Goal: Find specific page/section: Locate a particular part of the current website

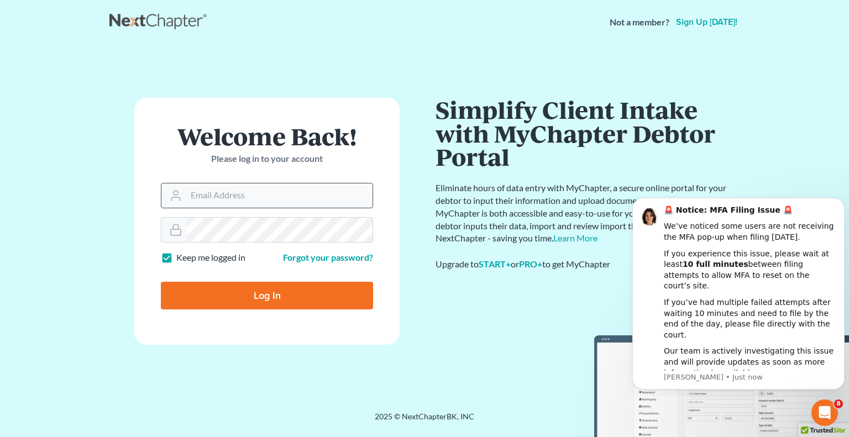
click at [235, 201] on input "Email Address" at bounding box center [279, 196] width 186 height 24
click at [226, 192] on input "Email Address" at bounding box center [279, 196] width 186 height 24
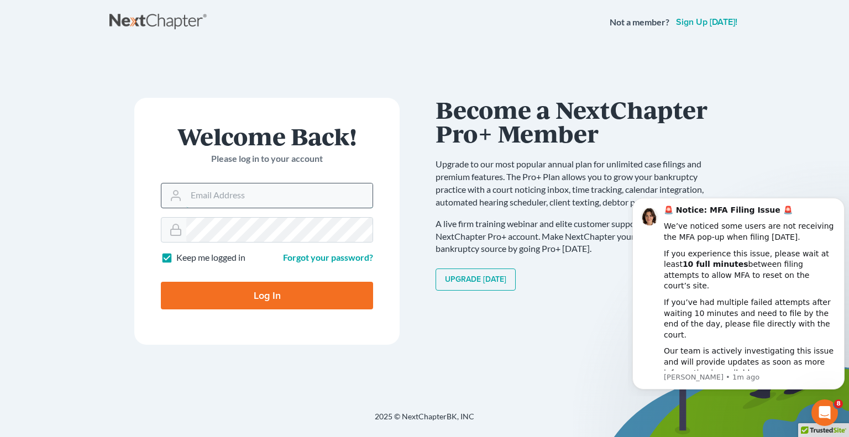
click at [312, 199] on input "Email Address" at bounding box center [279, 196] width 186 height 24
type input "Crystal@attorneydebtfighters.com"
type input "Thinking..."
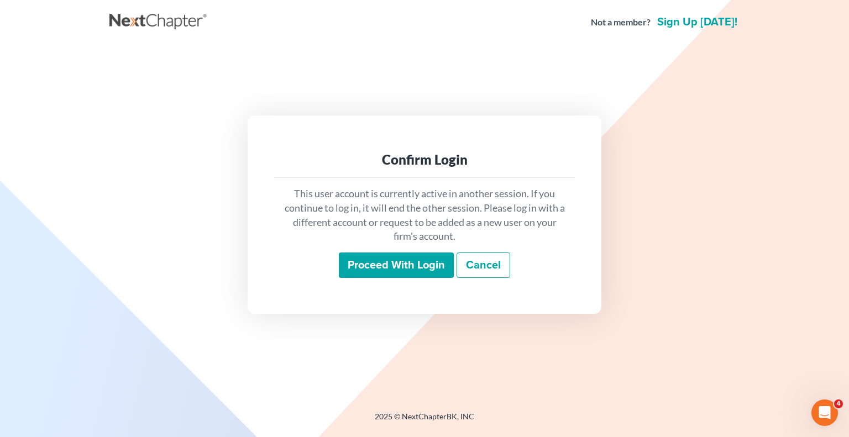
click at [491, 261] on link "Cancel" at bounding box center [484, 265] width 54 height 25
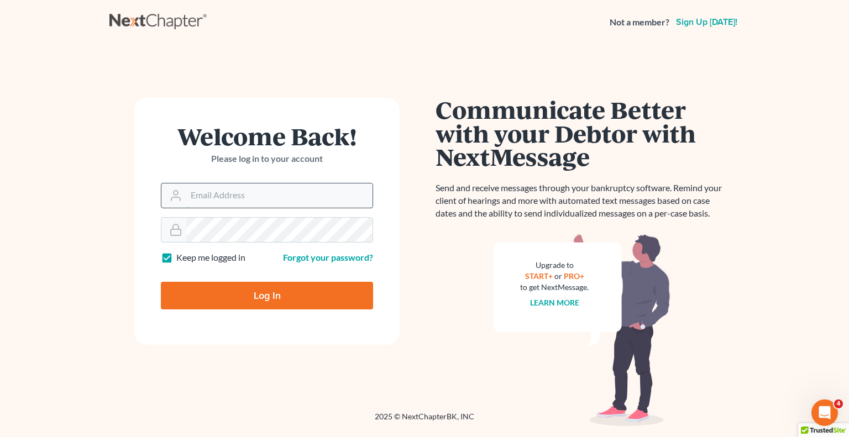
click at [272, 195] on input "Email Address" at bounding box center [279, 196] width 186 height 24
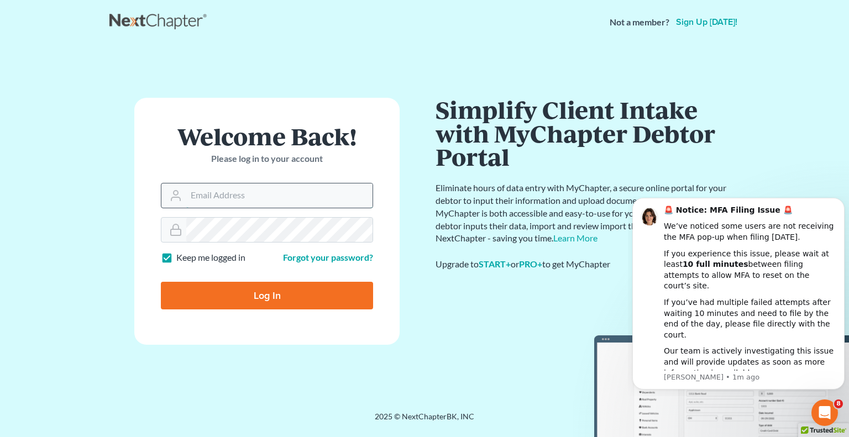
type input "[EMAIL_ADDRESS][DOMAIN_NAME]"
type input "Thinking..."
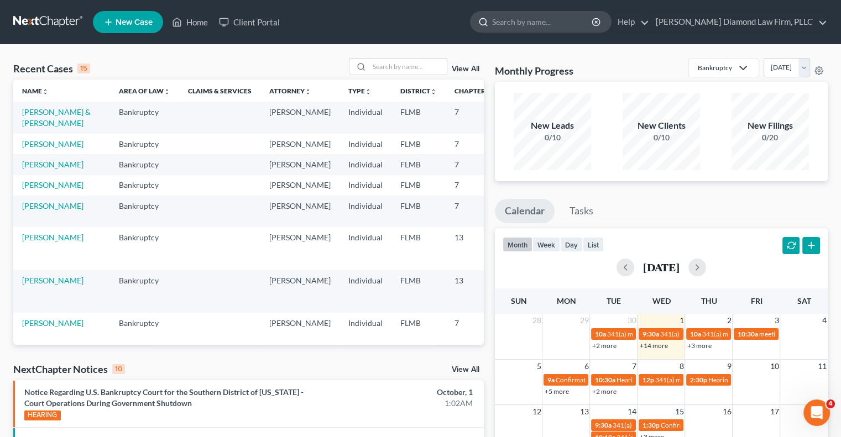
click at [578, 15] on input "search" at bounding box center [542, 22] width 101 height 20
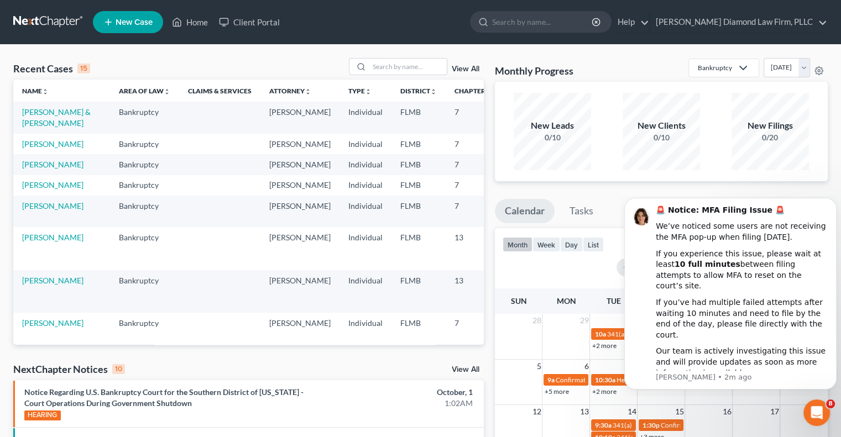
click at [623, 199] on html "🚨 Notice: MFA Filing Issue 🚨 We’ve noticed some users are not receiving the MFA…" at bounding box center [730, 296] width 221 height 200
click at [549, 28] on input "search" at bounding box center [542, 22] width 101 height 20
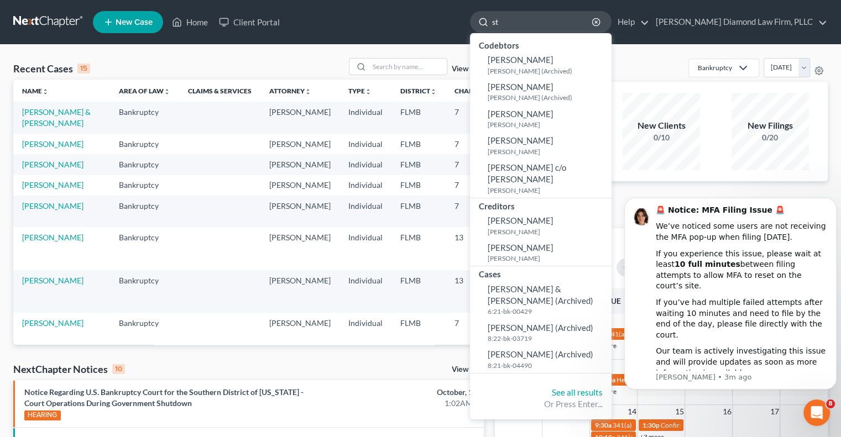
type input "s"
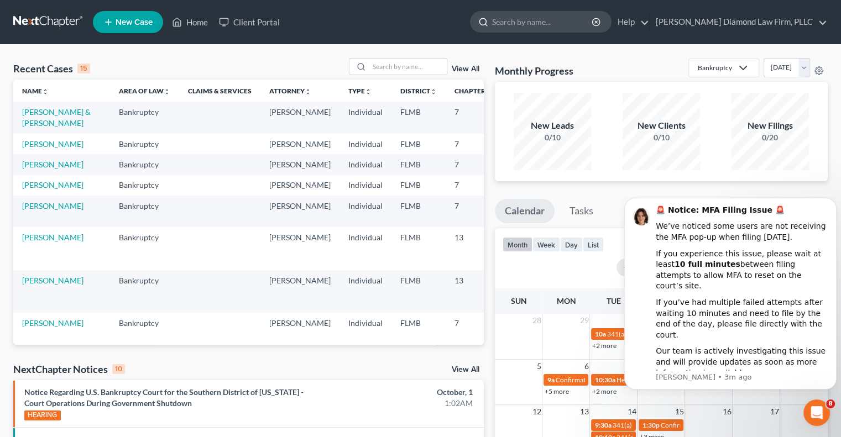
paste input "Quintanilla Rudolfo"
click at [571, 23] on input "Quintanilla Rudolfo" at bounding box center [542, 22] width 101 height 20
type input "Rudolfo"
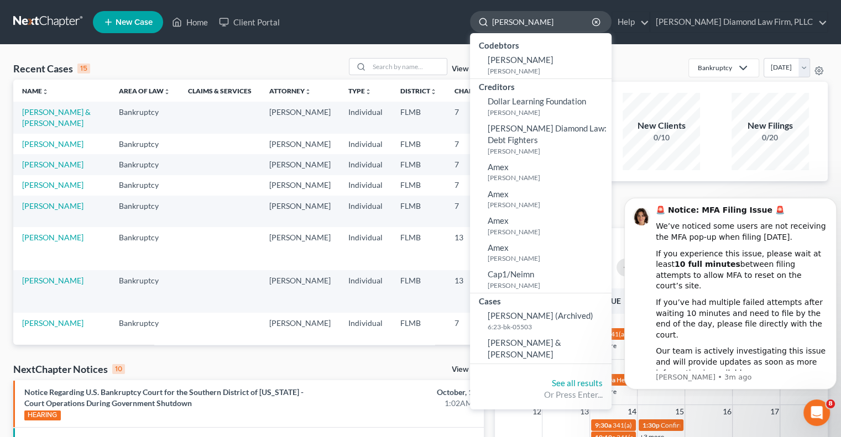
click at [589, 19] on input "Rudolfo" at bounding box center [542, 22] width 101 height 20
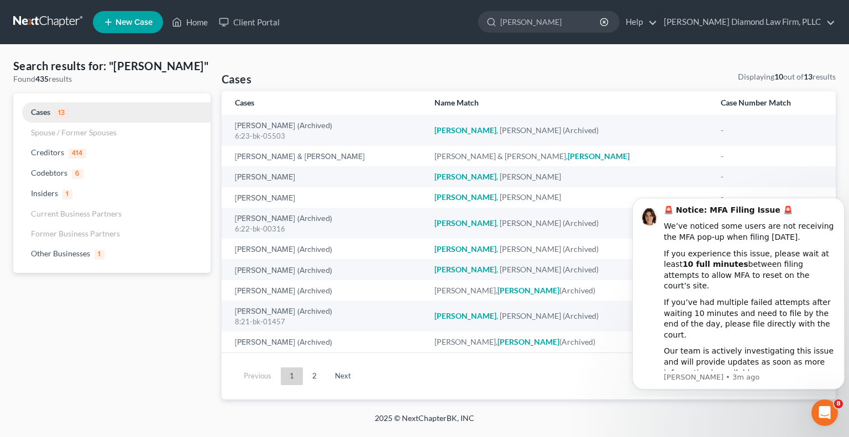
click at [50, 111] on span "Cases" at bounding box center [40, 111] width 19 height 9
click at [586, 19] on input "Rudolfo" at bounding box center [550, 22] width 101 height 20
type input "R"
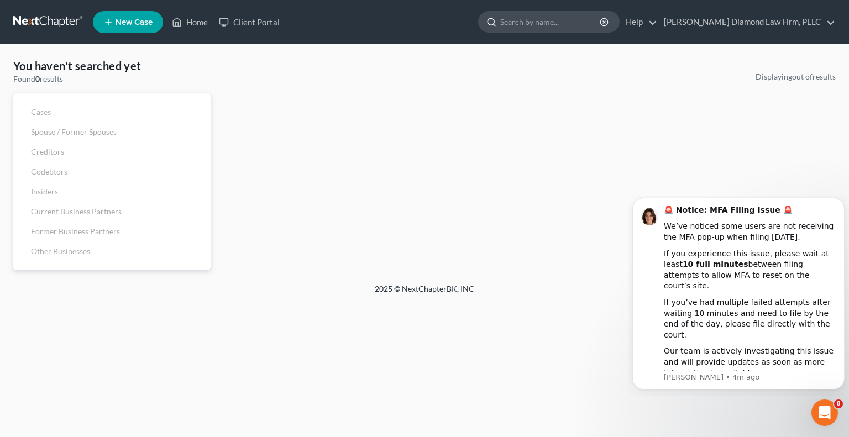
paste input "Quintanilla Rudolfo"
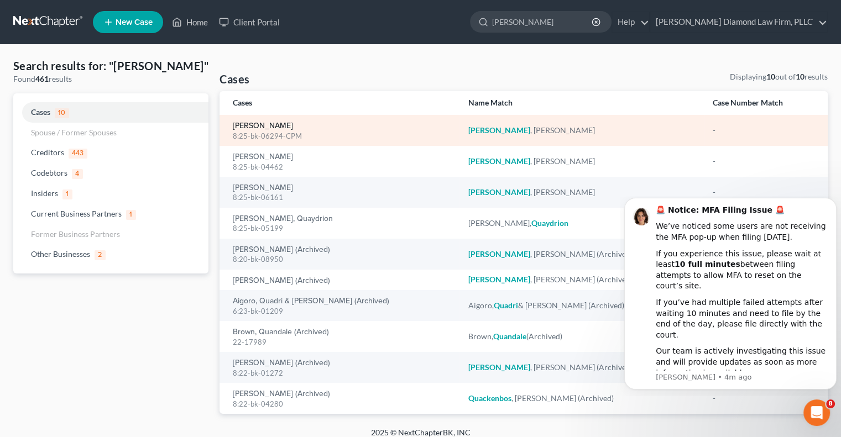
type input "[PERSON_NAME]"
click at [258, 126] on link "[PERSON_NAME]" at bounding box center [263, 126] width 60 height 8
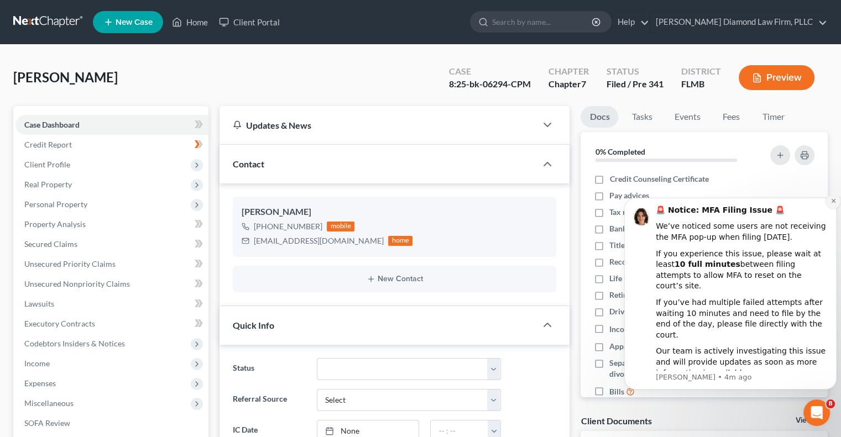
click at [832, 204] on icon "Dismiss notification" at bounding box center [834, 201] width 6 height 6
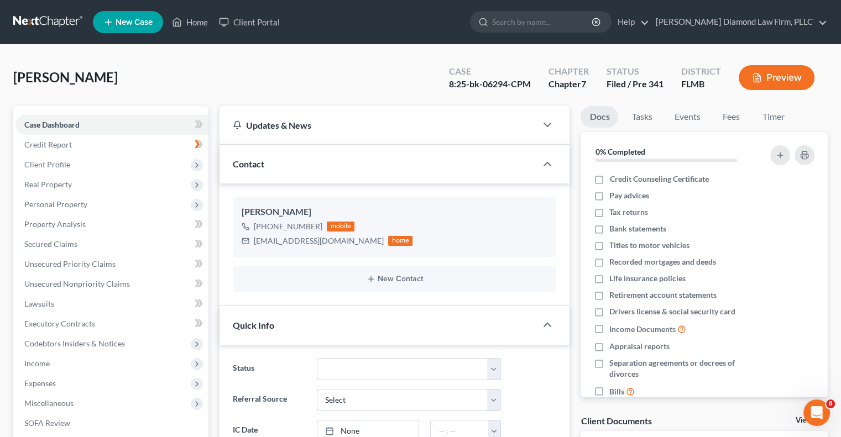
click at [768, 76] on button "Preview" at bounding box center [777, 77] width 76 height 25
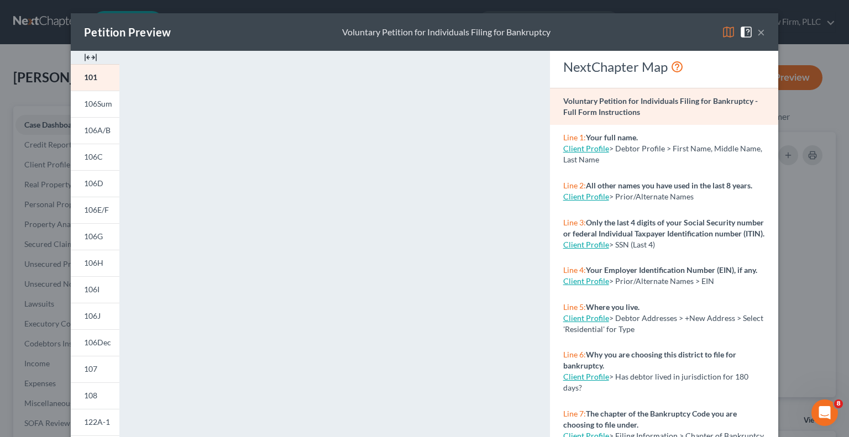
click at [526, 168] on div "<object ng-attr-data='https://nextchapter-prod.s3.amazonaws.com/pdfs/3ba267e2-d…" at bounding box center [335, 331] width 408 height 560
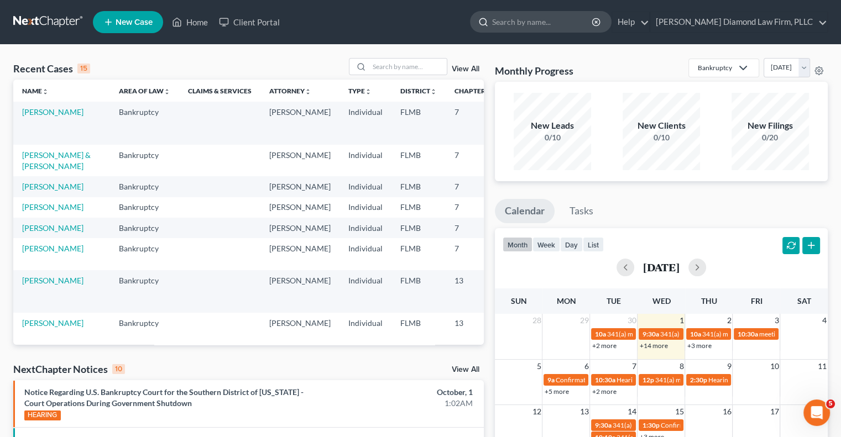
click at [540, 23] on input "search" at bounding box center [542, 22] width 101 height 20
paste input "[PERSON_NAME]"
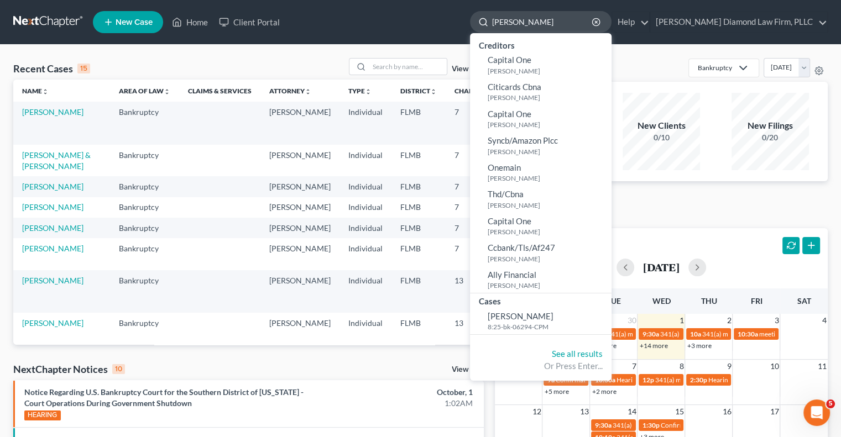
click at [582, 23] on input "[PERSON_NAME]" at bounding box center [542, 22] width 101 height 20
type input "[PERSON_NAME]"
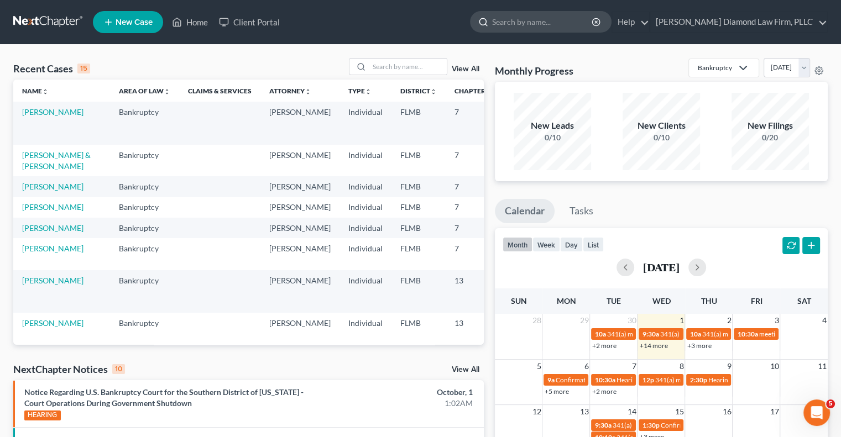
click at [552, 24] on input "search" at bounding box center [542, 22] width 101 height 20
paste input "Rudolfo"
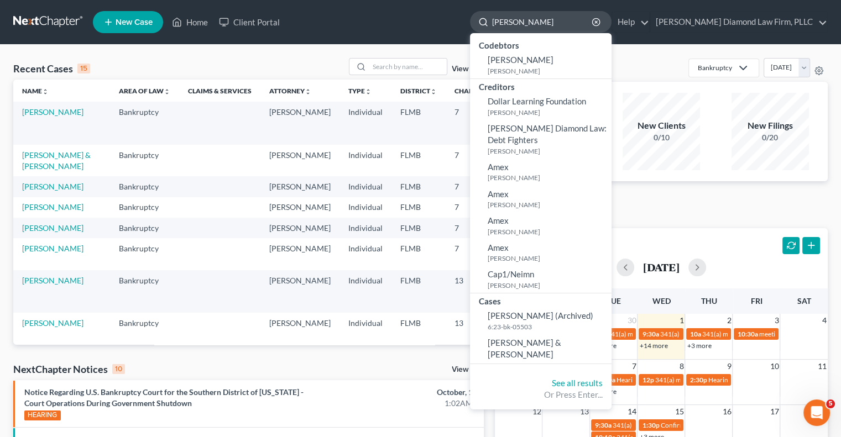
click at [492, 22] on div at bounding box center [482, 22] width 22 height 20
click at [531, 22] on input "Rudolfo" at bounding box center [542, 22] width 101 height 20
click at [492, 22] on div at bounding box center [482, 22] width 22 height 20
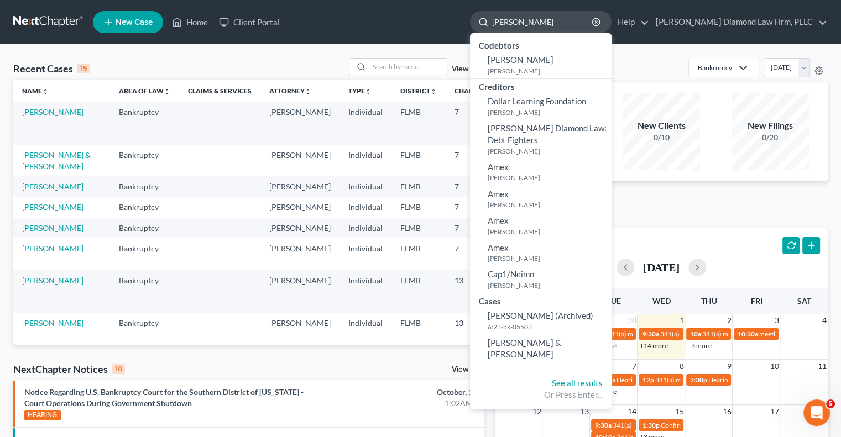
click at [492, 22] on div at bounding box center [482, 22] width 22 height 20
click at [492, 21] on div at bounding box center [482, 22] width 22 height 20
click at [531, 20] on input "Rudolfo" at bounding box center [542, 22] width 101 height 20
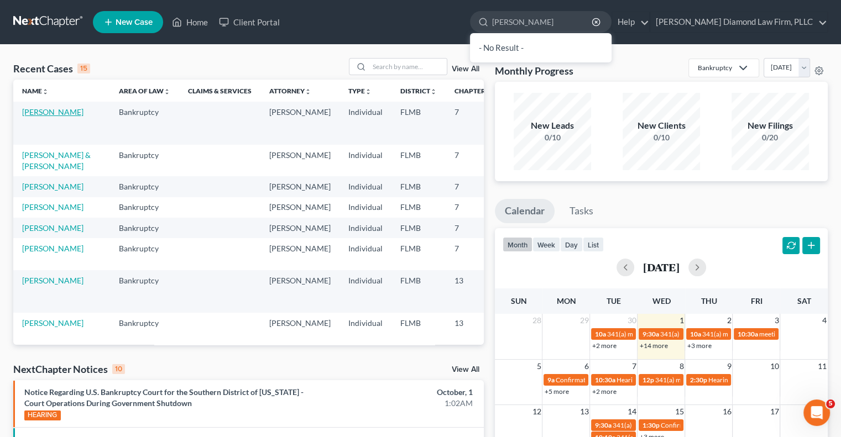
type input "Qu Rudolfo"
click at [37, 110] on link "[PERSON_NAME]" at bounding box center [52, 111] width 61 height 9
select select "5"
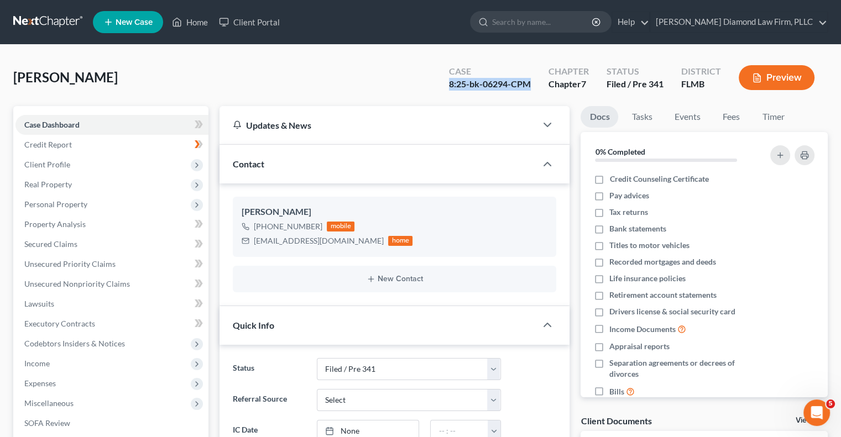
drag, startPoint x: 449, startPoint y: 86, endPoint x: 534, endPoint y: 91, distance: 84.8
click at [534, 91] on div "Case 8:25-bk-06294-CPM" at bounding box center [490, 78] width 100 height 33
copy div "8:25-bk-06294-CPM"
